Goal: Task Accomplishment & Management: Complete application form

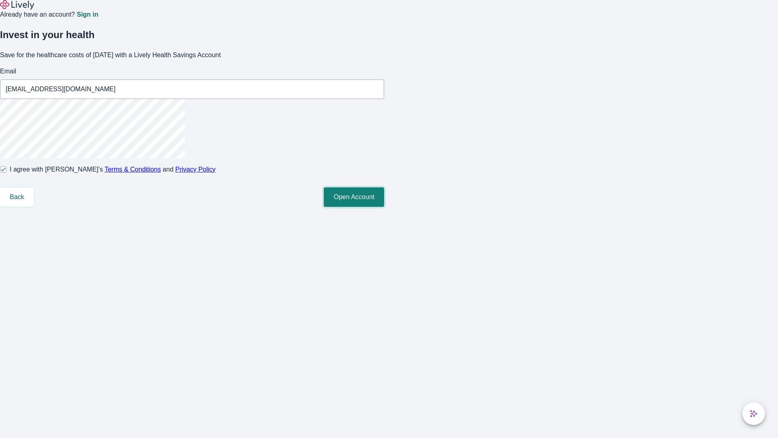
click at [384, 207] on button "Open Account" at bounding box center [354, 196] width 60 height 19
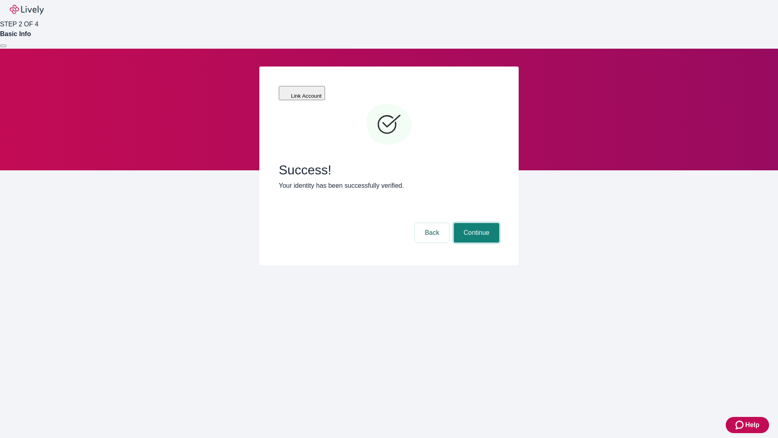
click at [476, 223] on button "Continue" at bounding box center [476, 232] width 45 height 19
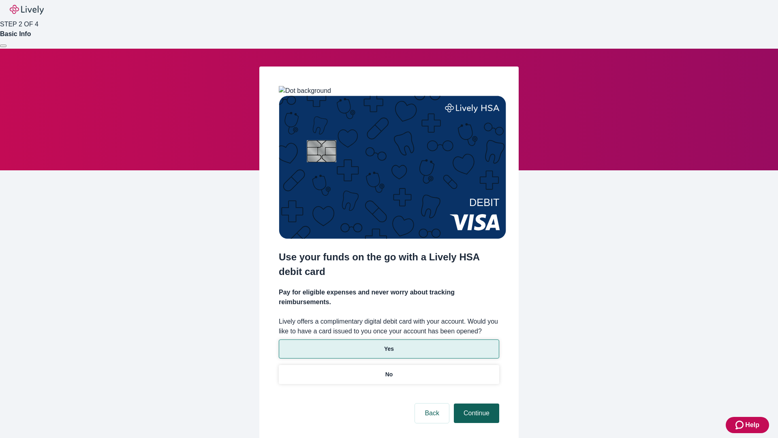
click at [389, 345] on p "Yes" at bounding box center [389, 349] width 10 height 9
click at [476, 403] on button "Continue" at bounding box center [476, 412] width 45 height 19
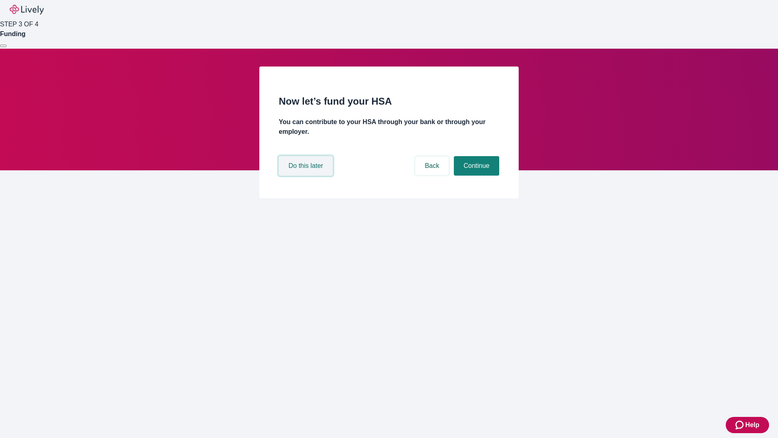
click at [307, 176] on button "Do this later" at bounding box center [306, 165] width 54 height 19
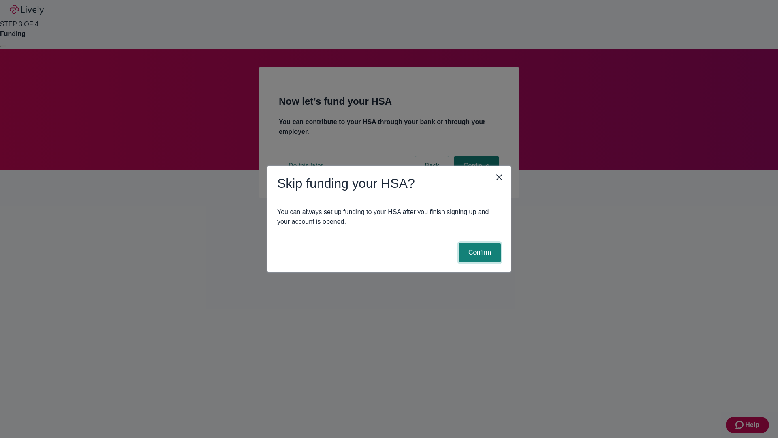
click at [479, 253] on button "Confirm" at bounding box center [480, 252] width 42 height 19
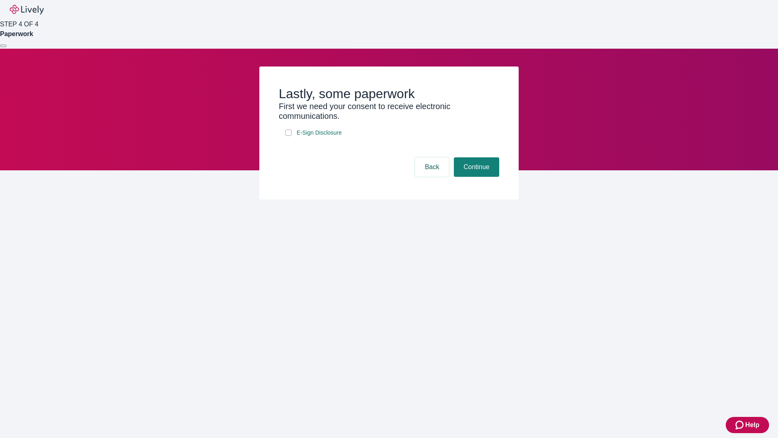
click at [289, 136] on input "E-Sign Disclosure" at bounding box center [288, 132] width 6 height 6
checkbox input "true"
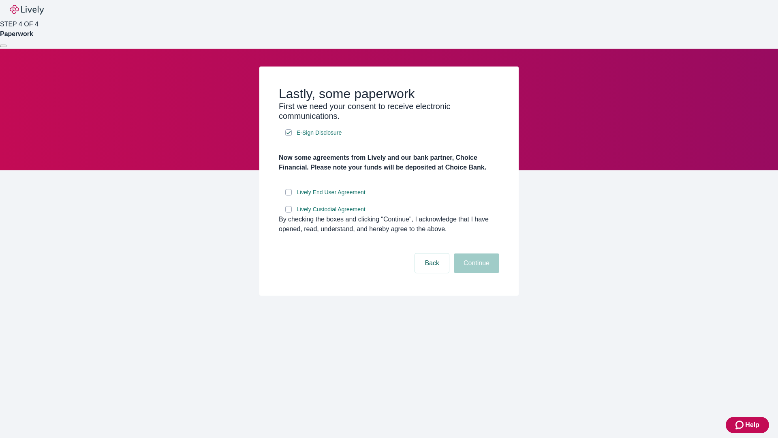
click at [289, 195] on input "Lively End User Agreement" at bounding box center [288, 192] width 6 height 6
checkbox input "true"
click at [289, 212] on input "Lively Custodial Agreement" at bounding box center [288, 209] width 6 height 6
checkbox input "true"
click at [476, 273] on button "Continue" at bounding box center [476, 262] width 45 height 19
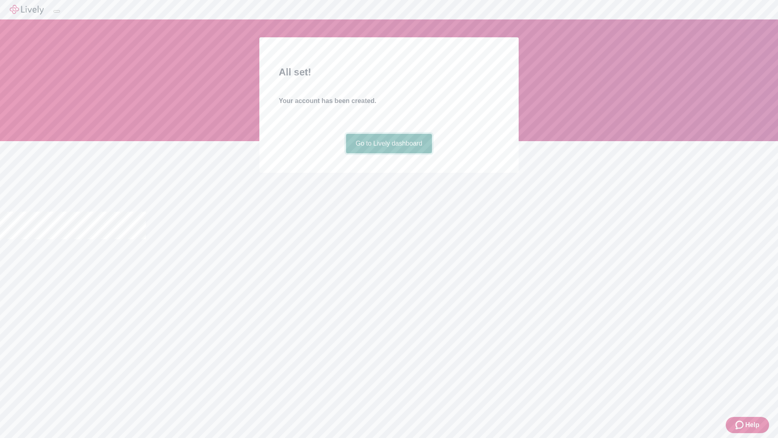
click at [389, 153] on link "Go to Lively dashboard" at bounding box center [389, 143] width 86 height 19
